Goal: Book appointment/travel/reservation

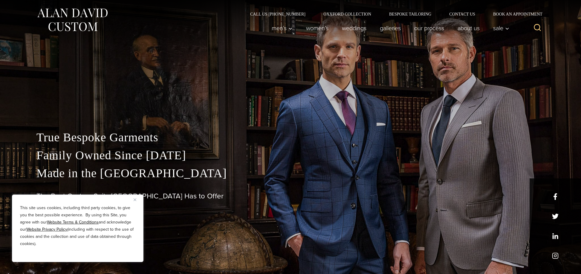
click at [131, 175] on p "True Bespoke Garments Family Owned Since [DATE] Made in [GEOGRAPHIC_DATA]" at bounding box center [290, 156] width 508 height 54
click at [469, 184] on div "True Bespoke Garments Family Owned Since [DATE] Made in [GEOGRAPHIC_DATA] The B…" at bounding box center [291, 202] width 520 height 146
click at [212, 172] on p "True Bespoke Garments Family Owned Since [DATE] Made in [GEOGRAPHIC_DATA]" at bounding box center [290, 156] width 508 height 54
click at [321, 260] on div "True Bespoke Garments Family Owned Since [DATE] Made in [GEOGRAPHIC_DATA] The B…" at bounding box center [291, 202] width 520 height 146
click at [390, 67] on div "True Bespoke Garments Family Owned Since [DATE] Made in [GEOGRAPHIC_DATA] The B…" at bounding box center [290, 137] width 581 height 274
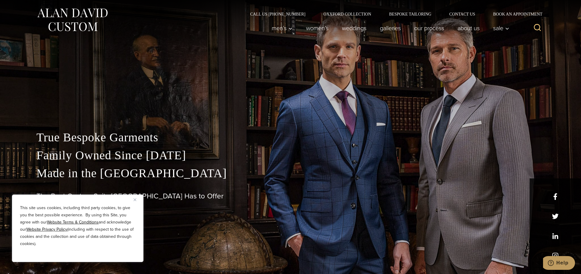
click at [436, 169] on p "True Bespoke Garments Family Owned Since [DATE] Made in [GEOGRAPHIC_DATA]" at bounding box center [290, 156] width 508 height 54
click at [456, 263] on div "True Bespoke Garments Family Owned Since [DATE] Made in [GEOGRAPHIC_DATA] The B…" at bounding box center [291, 202] width 520 height 146
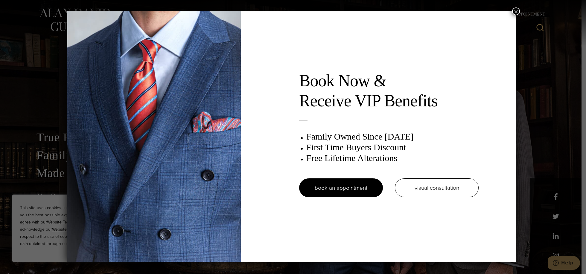
click at [258, 23] on div at bounding box center [176, 136] width 218 height 251
click at [433, 154] on h3 "Free Lifetime Alterations" at bounding box center [392, 158] width 172 height 11
click at [249, 208] on div at bounding box center [176, 136] width 218 height 251
click at [340, 85] on h2 "Book Now & Receive VIP Benefits" at bounding box center [388, 91] width 179 height 40
click at [40, 144] on div "Book Now & Receive VIP Benefits Family Owned Since [DATE] First Time Buyers Dis…" at bounding box center [293, 137] width 586 height 274
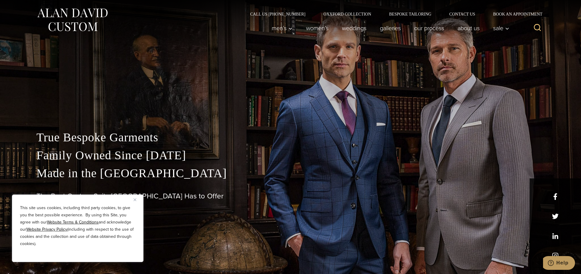
click at [131, 133] on p "True Bespoke Garments Family Owned Since [DATE] Made in [GEOGRAPHIC_DATA]" at bounding box center [290, 156] width 508 height 54
